Goal: Find contact information: Find contact information

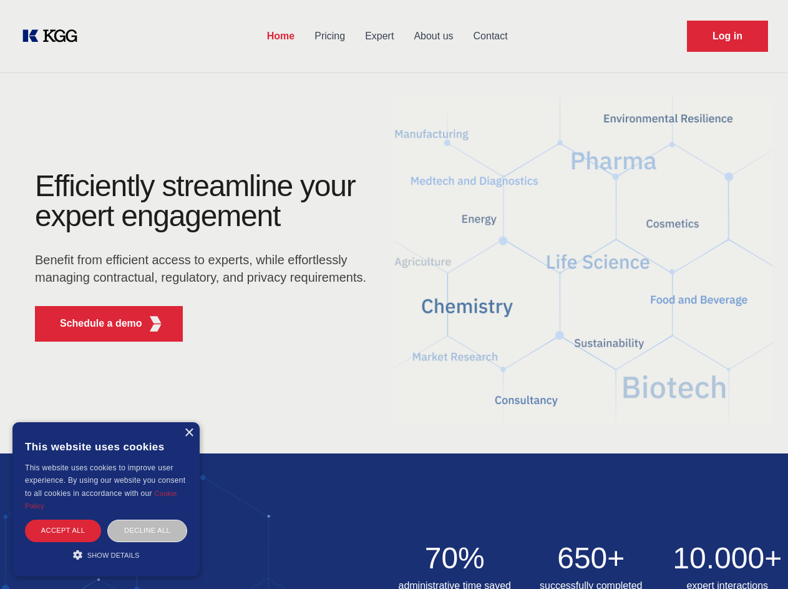
click at [394, 294] on div "Efficiently streamline your expert engagement Benefit from efficient access to …" at bounding box center [204, 261] width 379 height 180
click at [94, 323] on p "Schedule a demo" at bounding box center [101, 323] width 82 height 15
click at [188, 433] on div "× This website uses cookies This website uses cookies to improve user experienc…" at bounding box center [105, 499] width 187 height 154
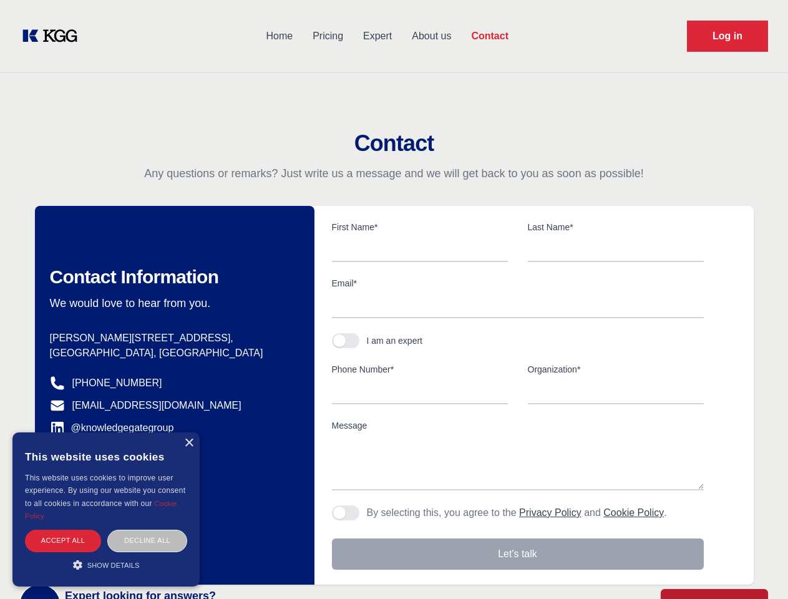
click at [63, 530] on div "Accept all" at bounding box center [63, 541] width 76 height 22
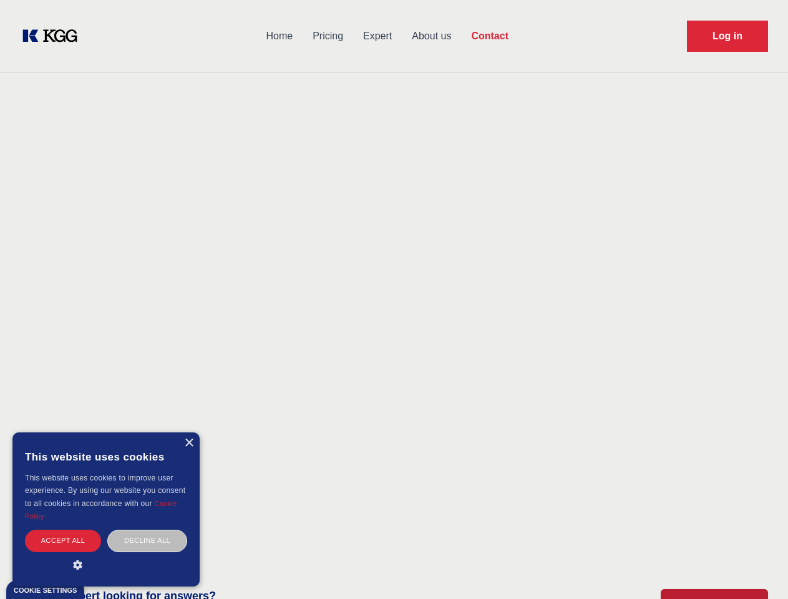
click at [147, 530] on div "Decline all" at bounding box center [147, 541] width 80 height 22
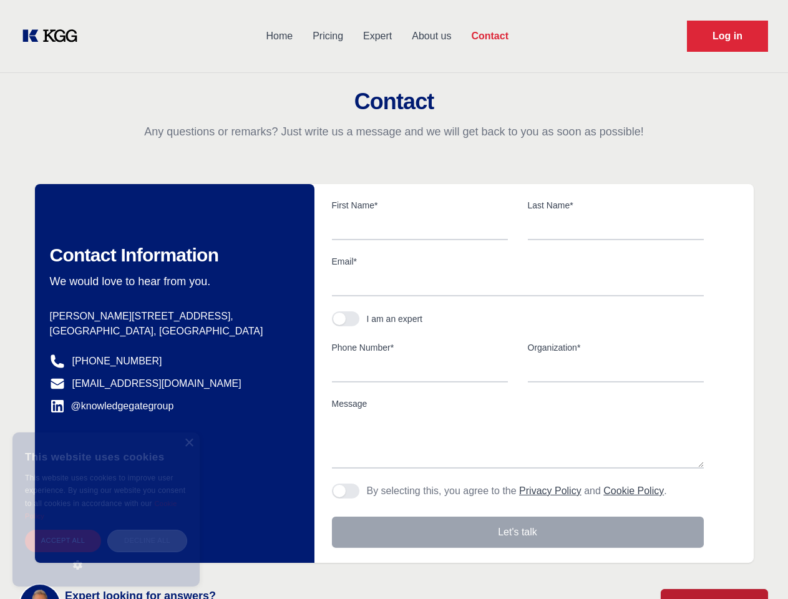
click at [106, 554] on main "Contact Any questions or remarks? Just write us a message and we will get back …" at bounding box center [394, 325] width 788 height 650
